Goal: Transaction & Acquisition: Purchase product/service

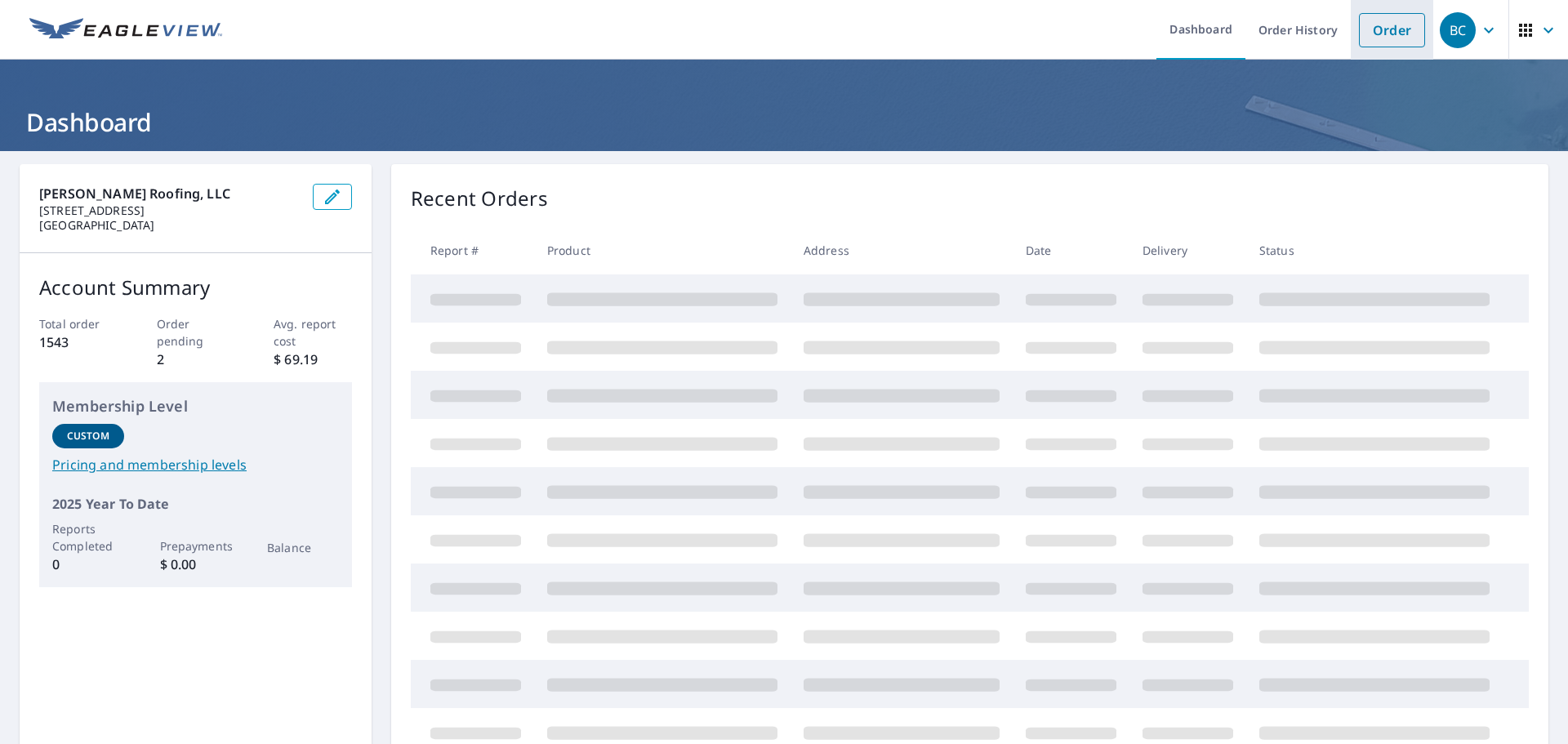
click at [1401, 32] on link "Order" at bounding box center [1391, 30] width 66 height 34
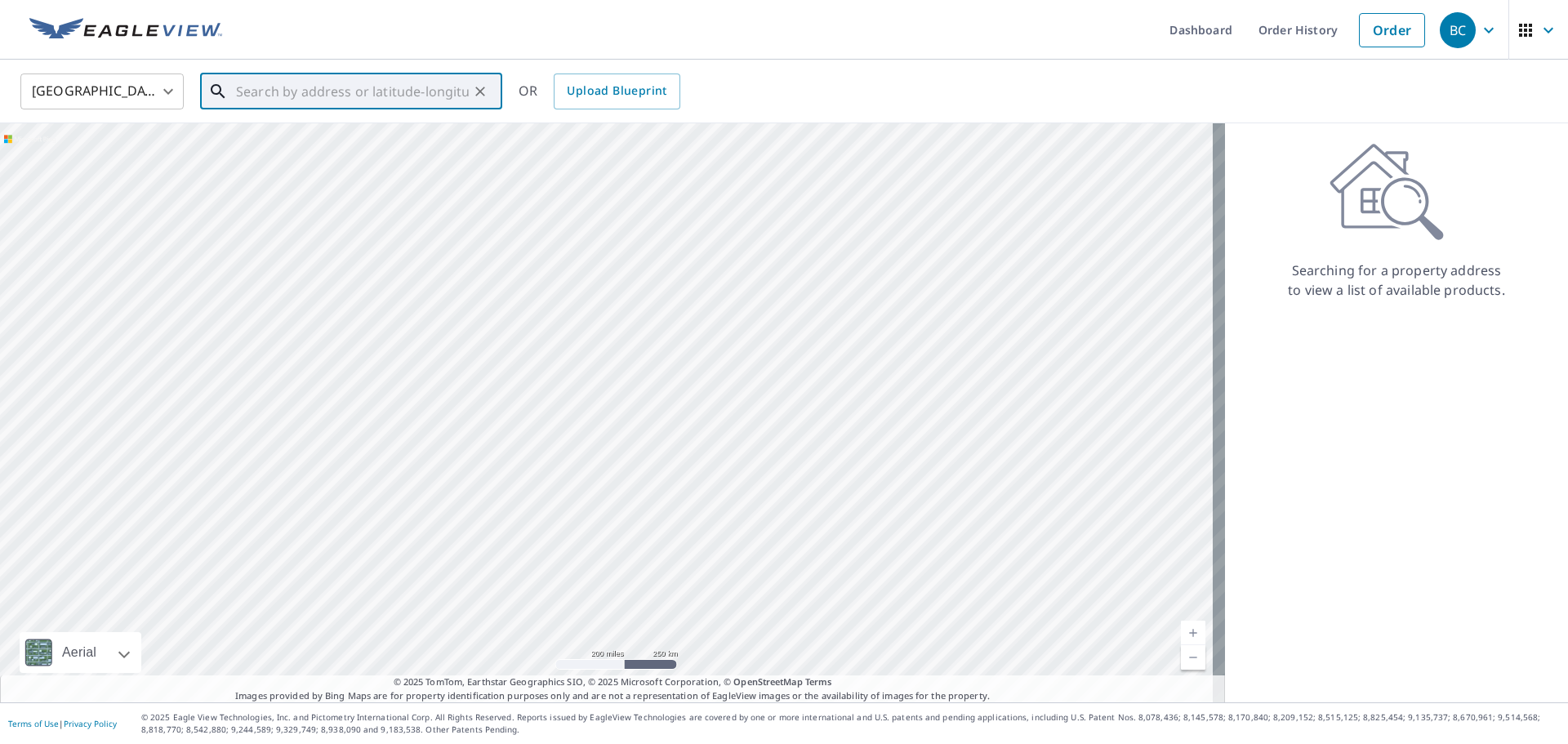
click at [404, 100] on input "text" at bounding box center [352, 91] width 233 height 46
paste input "[GEOGRAPHIC_DATA]"
click at [279, 168] on li "[STREET_ADDRESS]" at bounding box center [351, 147] width 302 height 56
type input "[STREET_ADDRESS]"
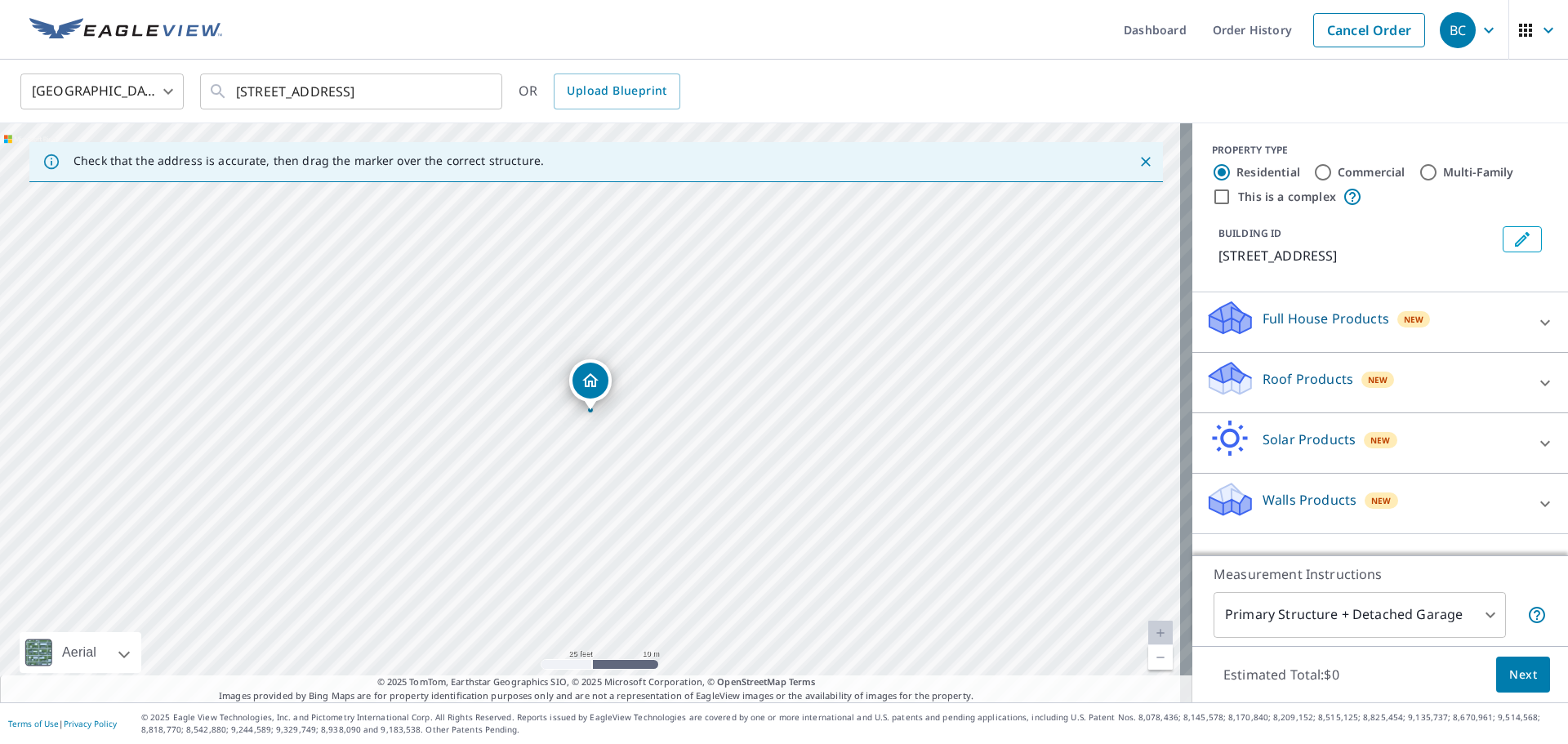
drag, startPoint x: 625, startPoint y: 436, endPoint x: 657, endPoint y: 497, distance: 68.9
click at [657, 497] on div "[STREET_ADDRESS]" at bounding box center [596, 413] width 1192 height 579
drag, startPoint x: 544, startPoint y: 408, endPoint x: 677, endPoint y: 381, distance: 135.7
click at [677, 381] on div "[STREET_ADDRESS]" at bounding box center [596, 413] width 1192 height 579
drag, startPoint x: 669, startPoint y: 508, endPoint x: 712, endPoint y: 422, distance: 96.2
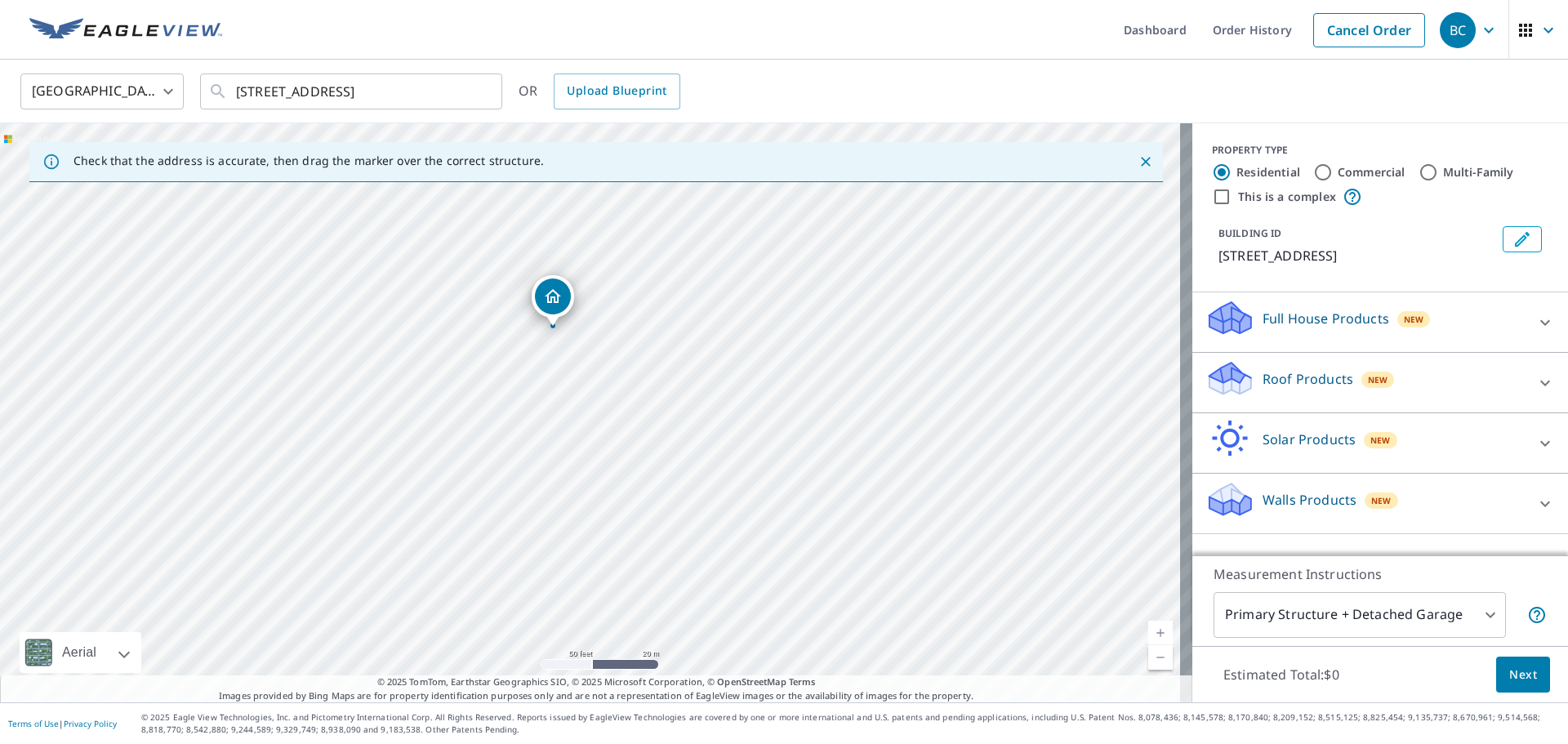
click at [703, 425] on div "[STREET_ADDRESS]" at bounding box center [596, 413] width 1192 height 579
drag, startPoint x: 678, startPoint y: 312, endPoint x: 670, endPoint y: 430, distance: 118.3
click at [670, 430] on div "[STREET_ADDRESS]" at bounding box center [596, 413] width 1192 height 579
